Goal: Navigation & Orientation: Find specific page/section

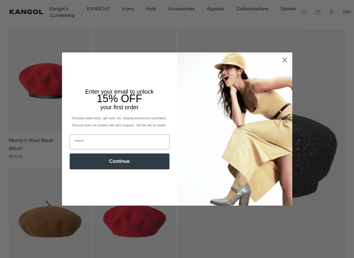
scroll to position [42, 0]
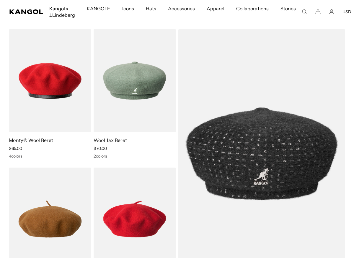
click at [149, 9] on div "Close dialog Enter your email to unlock 15% OFF your first order *Excludes sele…" at bounding box center [177, 129] width 354 height 258
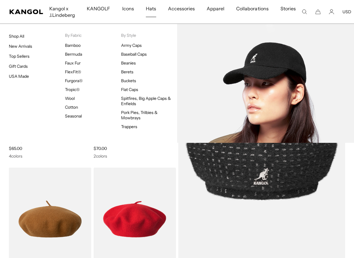
scroll to position [0, 122]
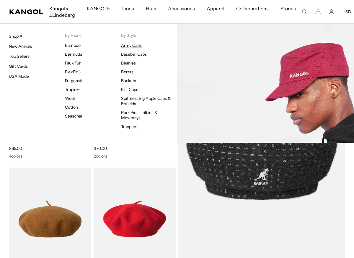
click at [130, 45] on link "Army Caps" at bounding box center [131, 45] width 21 height 5
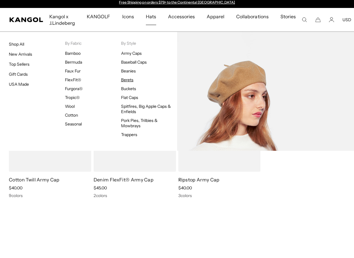
click at [127, 80] on link "Berets" at bounding box center [127, 79] width 12 height 5
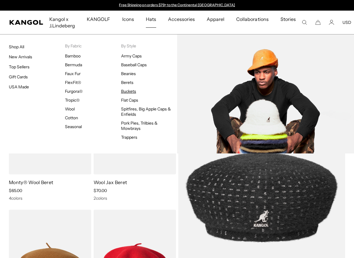
click at [133, 91] on link "Buckets" at bounding box center [128, 91] width 15 height 5
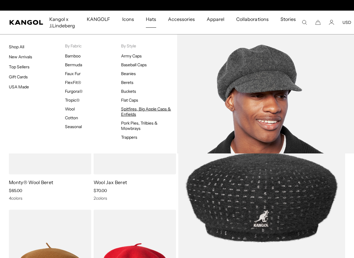
scroll to position [0, 122]
click at [133, 114] on link "Spitfires, Big Apple Caps & Enfields" at bounding box center [146, 112] width 50 height 11
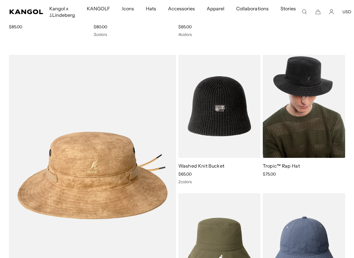
click at [277, 167] on link "Tropic™ Rap Hat" at bounding box center [281, 166] width 37 height 6
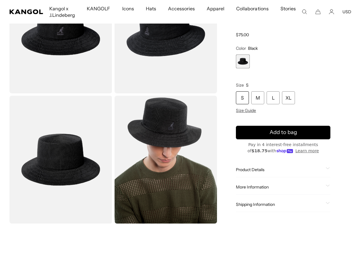
click at [326, 169] on icon at bounding box center [327, 168] width 4 height 2
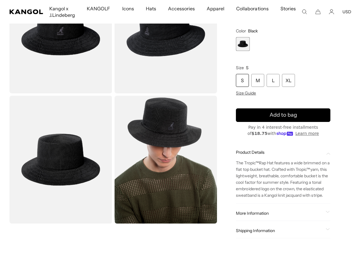
scroll to position [0, 122]
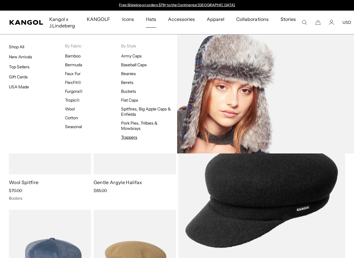
click at [131, 137] on link "Trappers" at bounding box center [129, 137] width 16 height 5
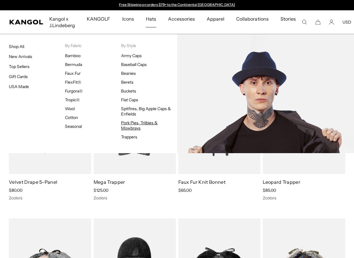
click at [136, 124] on link "Pork Pies, Trilbies & Mowbrays" at bounding box center [139, 125] width 37 height 11
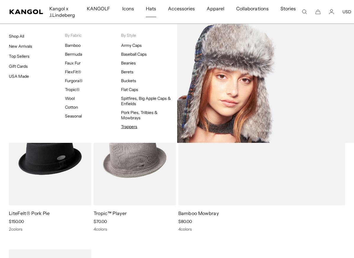
click at [126, 127] on link "Trappers" at bounding box center [129, 126] width 16 height 5
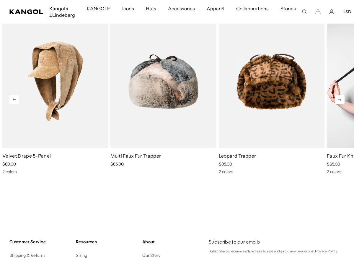
scroll to position [404, 0]
